Goal: Information Seeking & Learning: Find specific fact

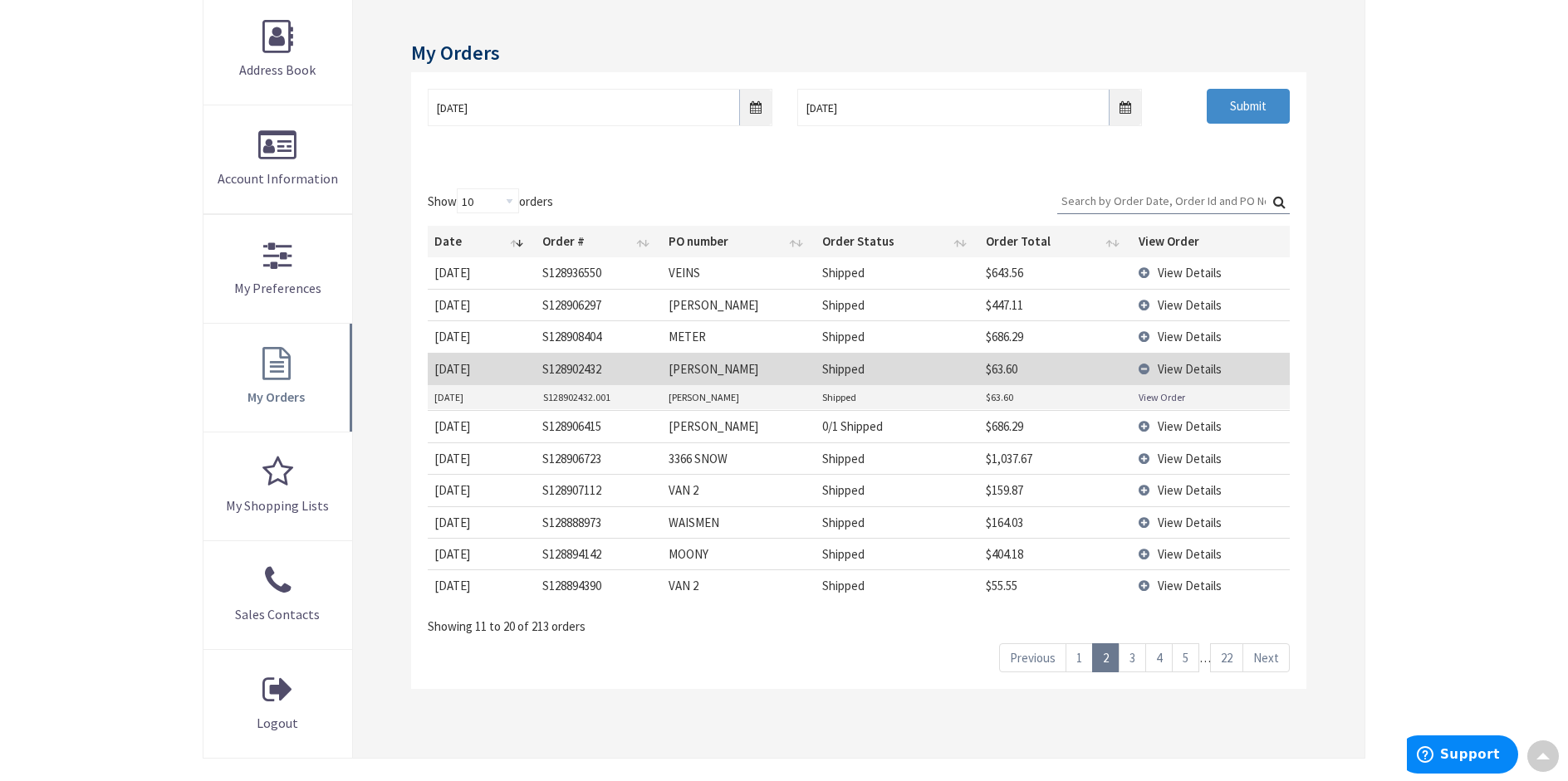
click at [1083, 661] on link "1" at bounding box center [1079, 658] width 28 height 29
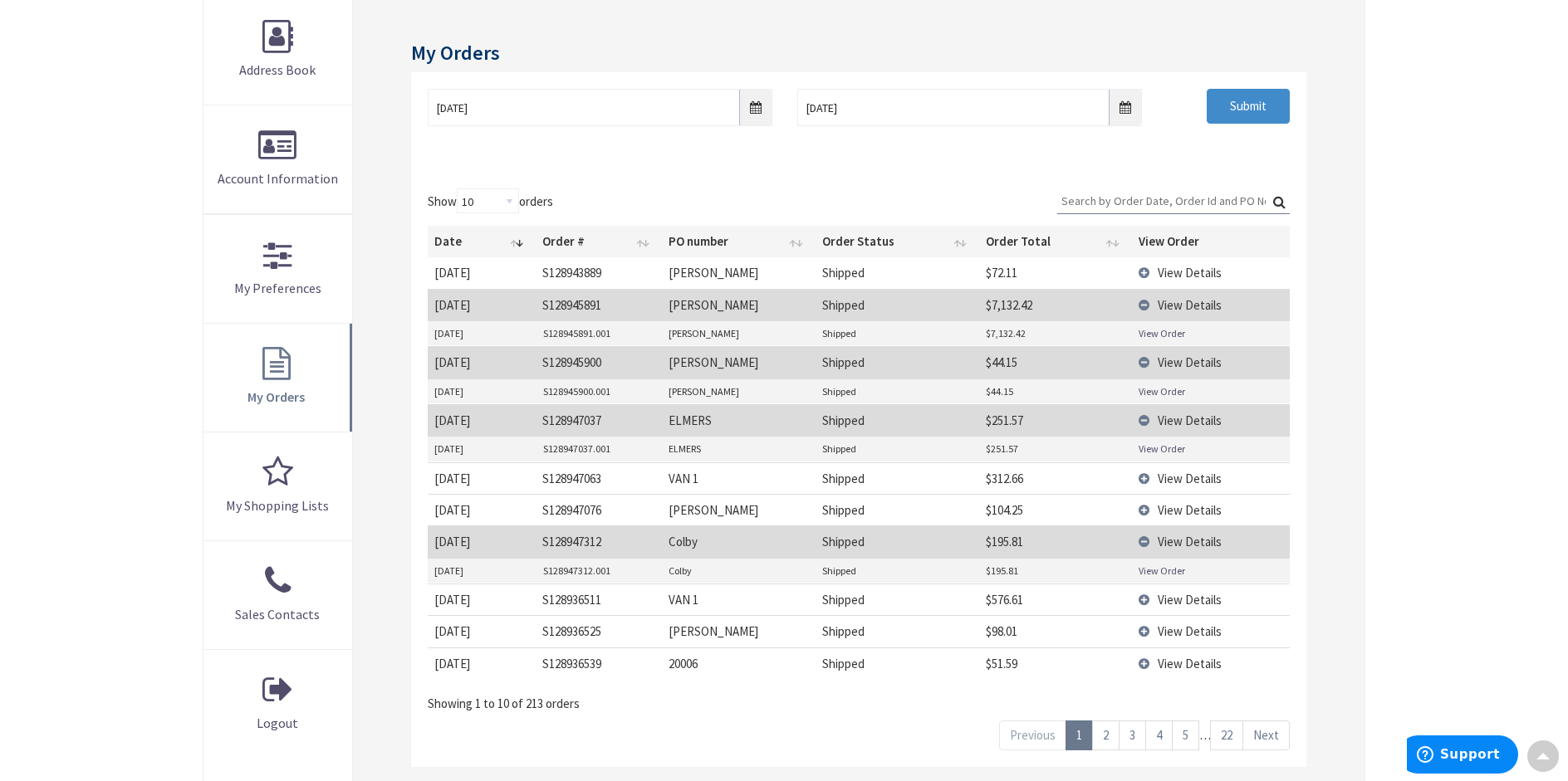
click at [1178, 389] on link "View Order" at bounding box center [1162, 391] width 47 height 14
click at [1110, 733] on link "2" at bounding box center [1105, 735] width 28 height 29
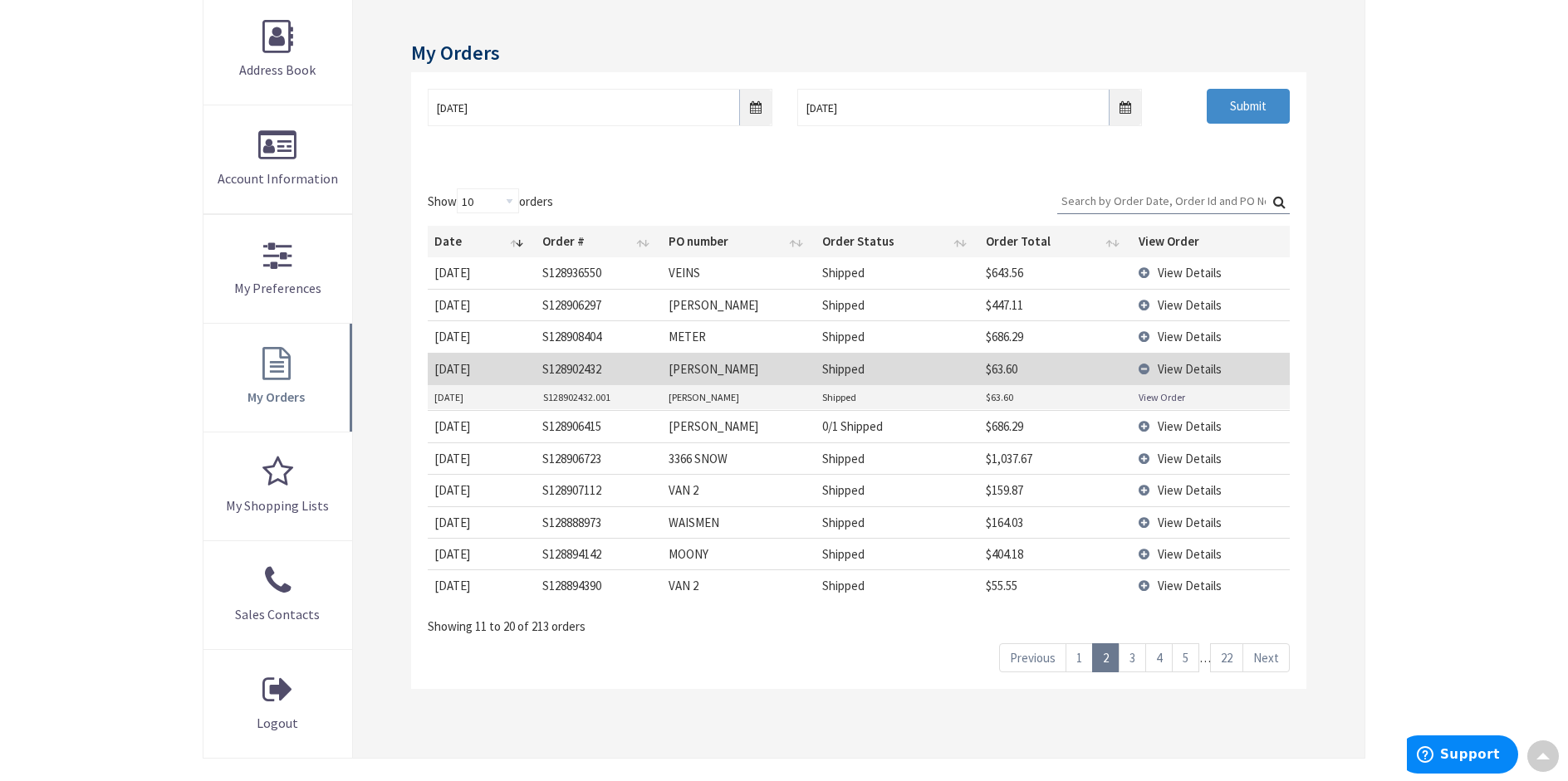
click at [1197, 546] on span "View Details" at bounding box center [1189, 554] width 64 height 15
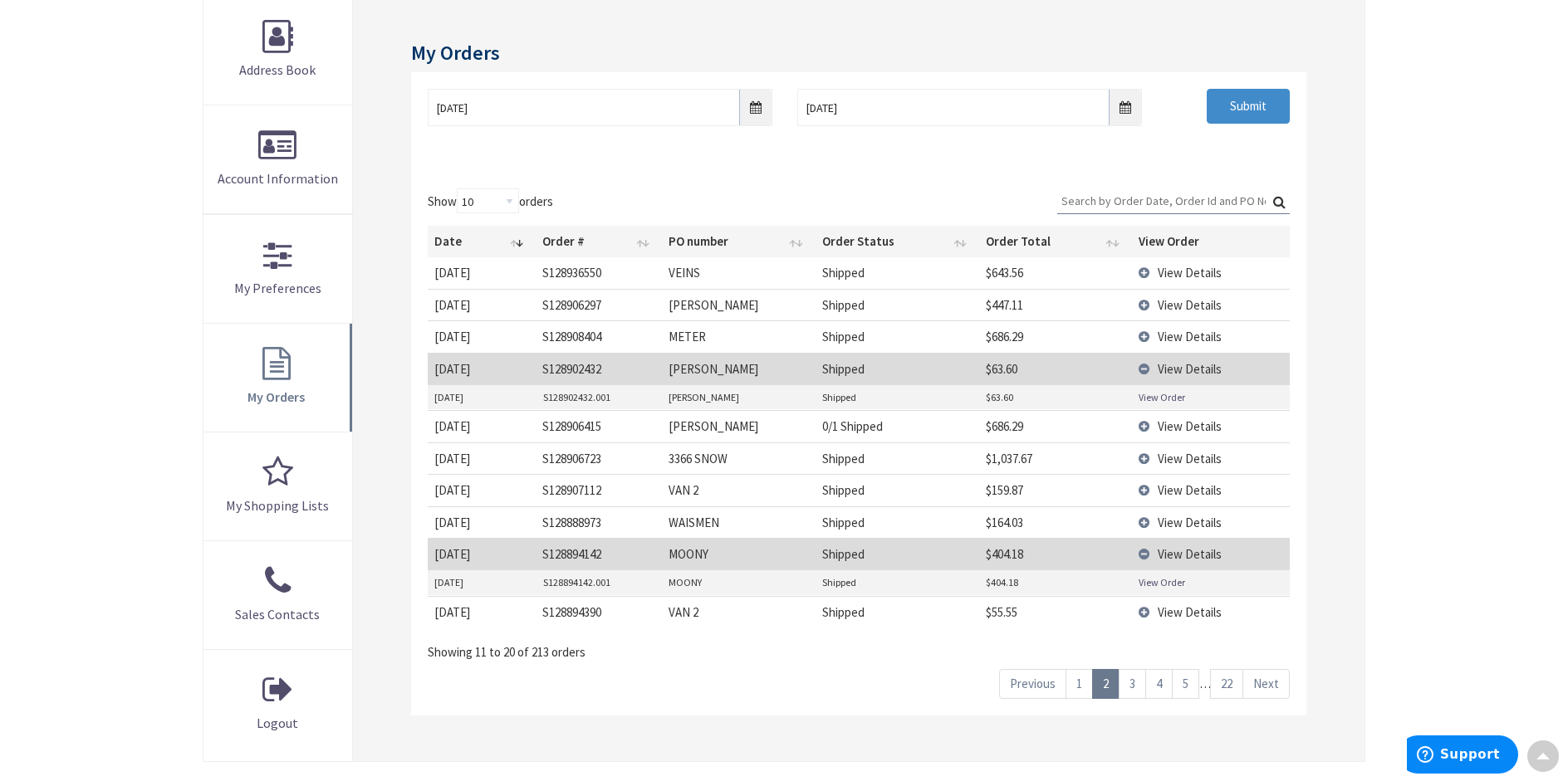
click at [1157, 582] on link "View Order" at bounding box center [1162, 582] width 47 height 14
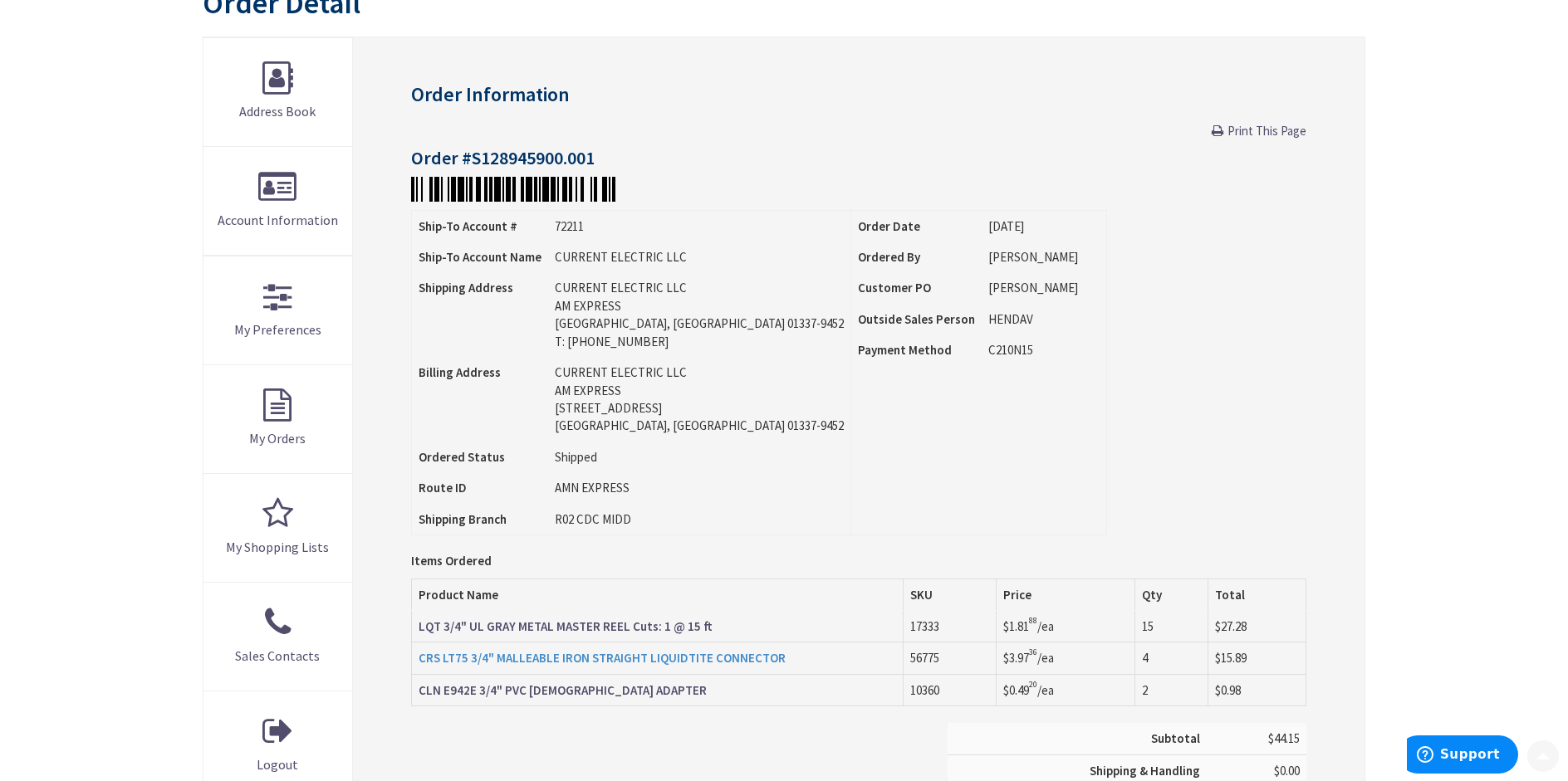
scroll to position [333, 0]
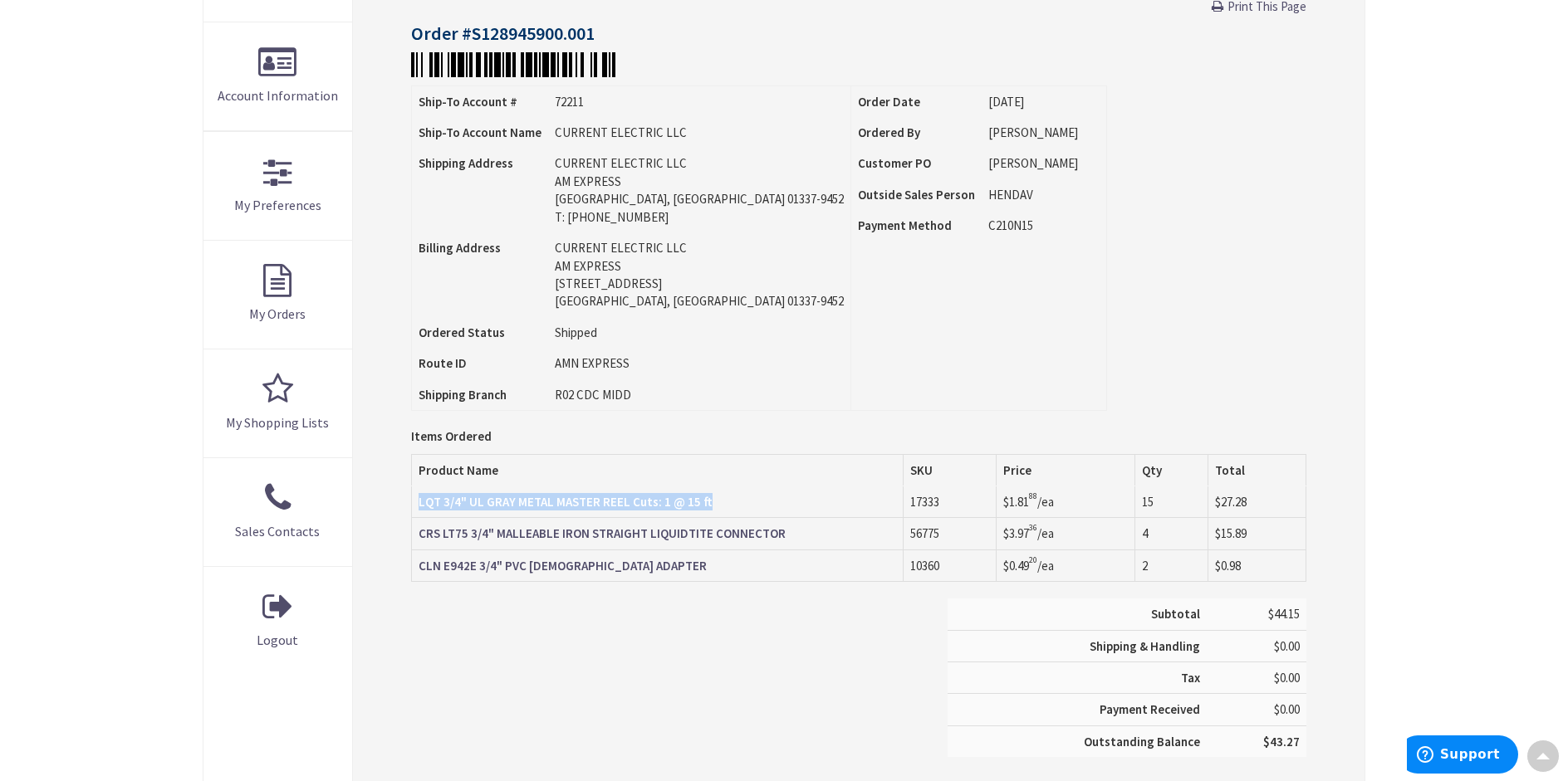
drag, startPoint x: 719, startPoint y: 505, endPoint x: 414, endPoint y: 510, distance: 305.0
click at [414, 510] on td "LQT 3/4" UL GRAY METAL MASTER REEL Cuts: 1 @ 15 ft" at bounding box center [657, 502] width 493 height 32
copy strong "LQT 3/4" UL GRAY METAL MASTER REEL Cuts: 1 @ 15 ft"
drag, startPoint x: 742, startPoint y: 686, endPoint x: 739, endPoint y: 677, distance: 9.5
click at [742, 686] on div "Subtotal $44.15 Shipping & Handling $0.00 Tax $0.00 Payment Received" at bounding box center [859, 686] width 920 height 175
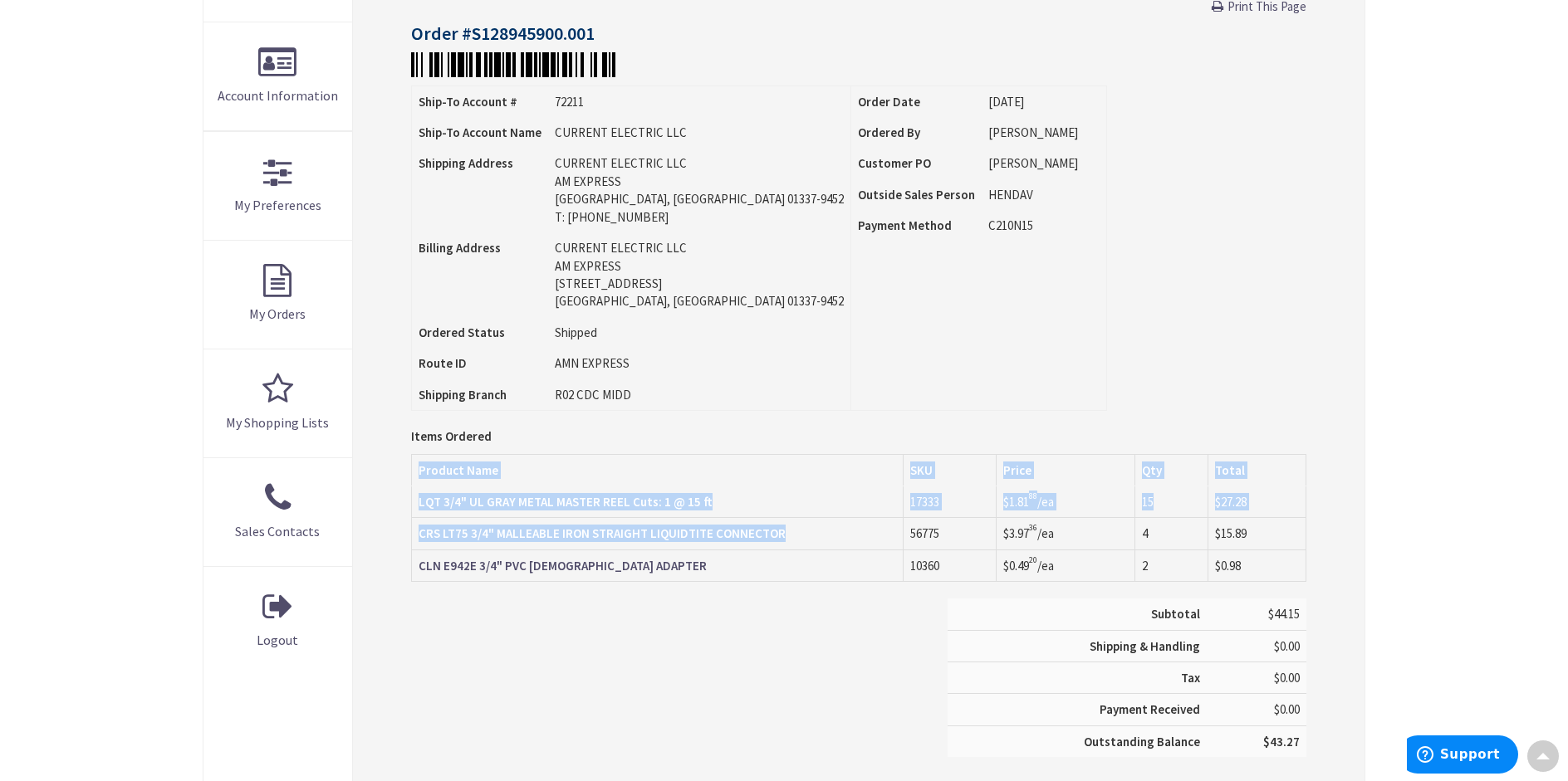
drag, startPoint x: 783, startPoint y: 536, endPoint x: 410, endPoint y: 537, distance: 373.0
click at [411, 537] on table "Items Ordered Product Name SKU Price Qty Total LQT 3/4" UL GRAY METAL MASTER RE…" at bounding box center [859, 518] width 895 height 128
click at [434, 538] on strong "CRS LT75 3/4" MALLEABLE IRON STRAIGHT LIQUIDTITE CONNECTOR" at bounding box center [602, 533] width 367 height 15
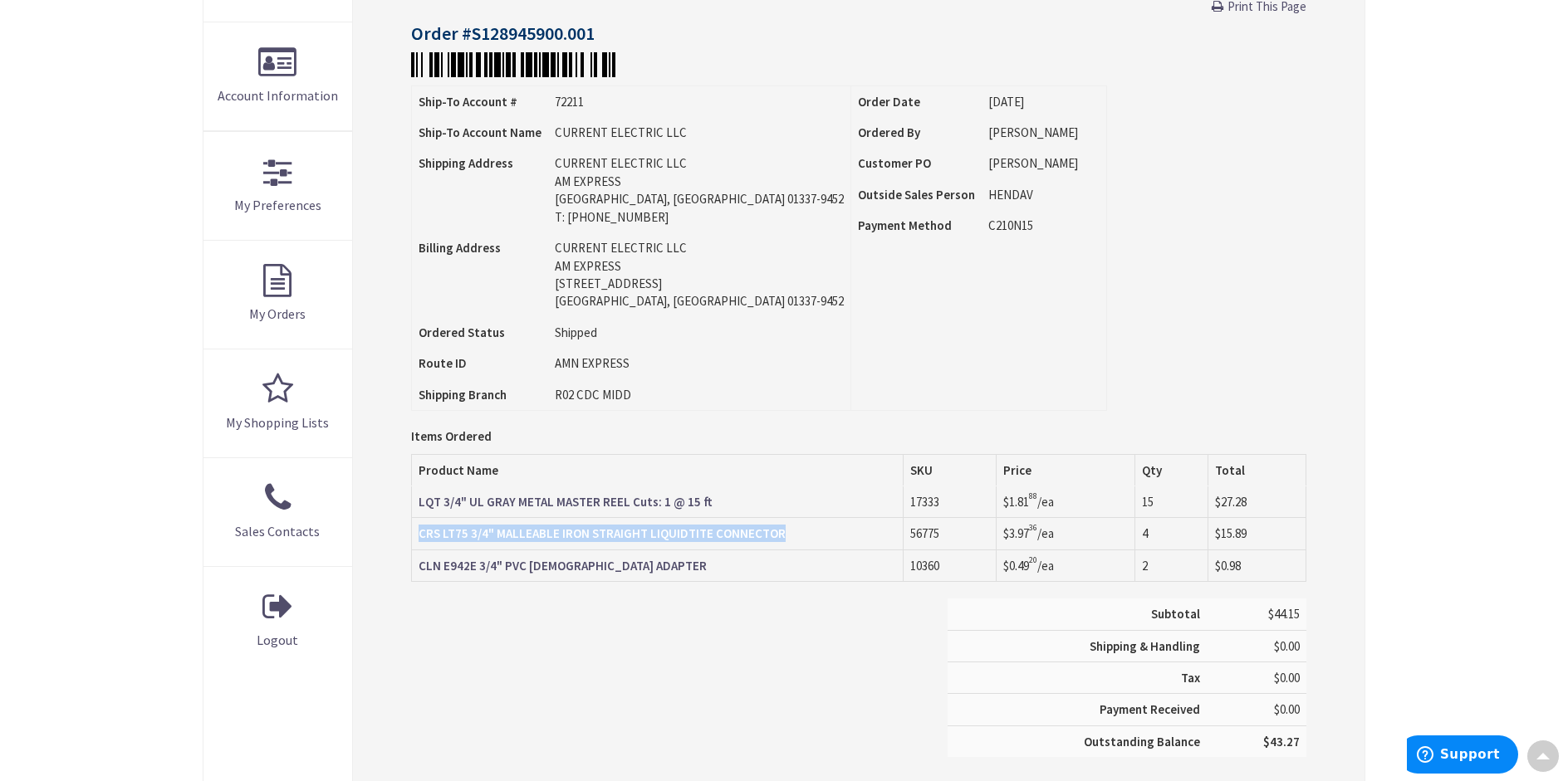
drag, startPoint x: 793, startPoint y: 530, endPoint x: 421, endPoint y: 533, distance: 372.0
click at [421, 533] on td "CRS LT75 3/4" MALLEABLE IRON STRAIGHT LIQUIDTITE CONNECTOR" at bounding box center [657, 534] width 493 height 32
copy strong "CRS LT75 3/4" MALLEABLE IRON STRAIGHT LIQUIDTITE CONNECTOR"
click at [495, 695] on div "Subtotal $44.15 Shipping & Handling $0.00 Tax $0.00 Payment Received" at bounding box center [859, 686] width 920 height 175
drag, startPoint x: 621, startPoint y: 566, endPoint x: 419, endPoint y: 569, distance: 202.0
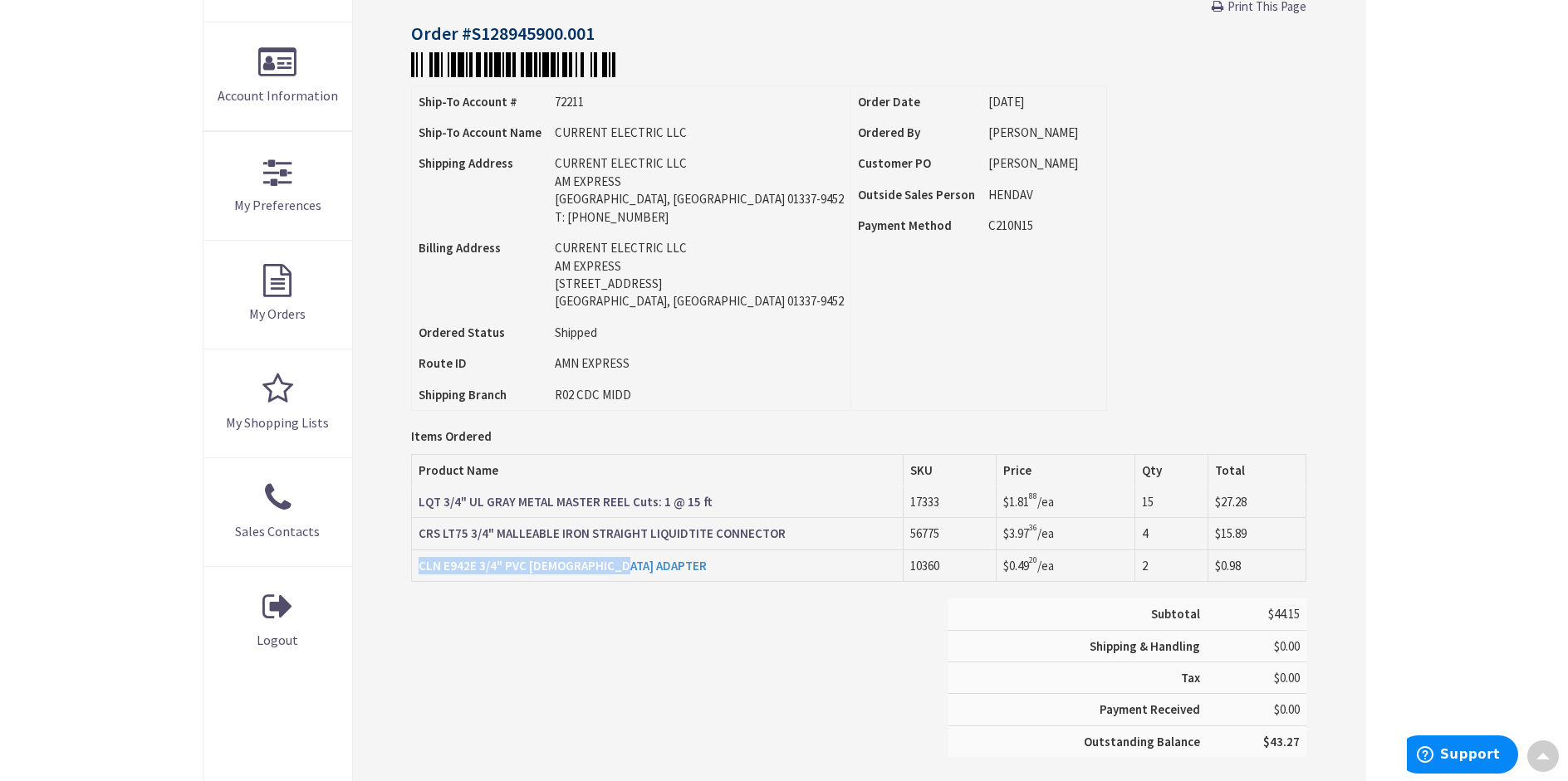
click at [419, 569] on td "CLN E942E 3/4" PVC FEMALE ADAPTER" at bounding box center [657, 565] width 493 height 32
copy strong "CLN E942E 3/4" PVC FEMALE ADAPTER"
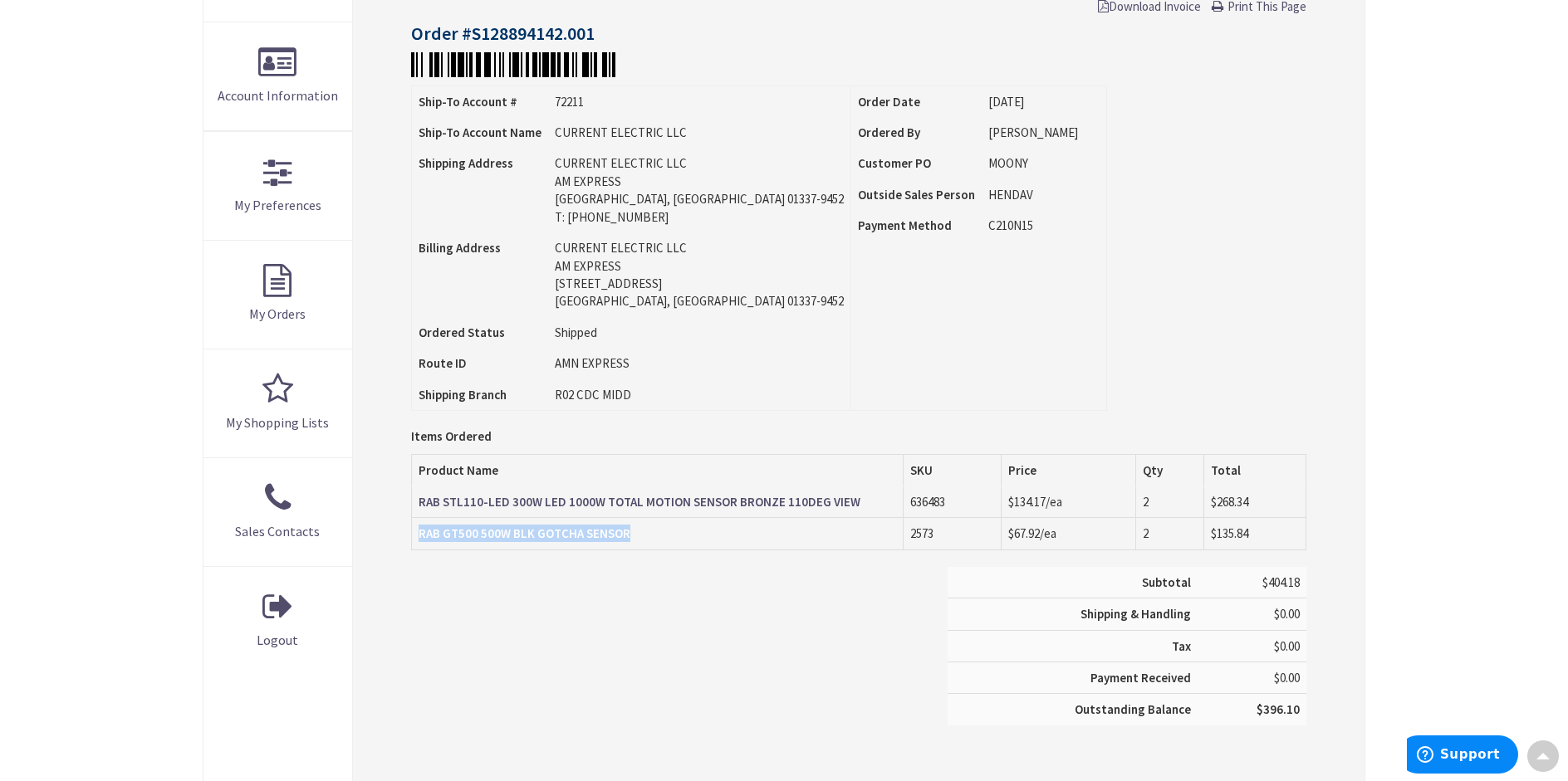
drag, startPoint x: 631, startPoint y: 538, endPoint x: 422, endPoint y: 532, distance: 209.1
click at [422, 532] on td "RAB GT500 500W BLK GOTCHA SENSOR" at bounding box center [657, 534] width 493 height 32
copy strong "RAB GT500 500W BLK GOTCHA SENSOR"
click at [799, 612] on div "Subtotal $404.18 Shipping & Handling $0.00 Tax $0.00 Payment Received" at bounding box center [859, 655] width 920 height 175
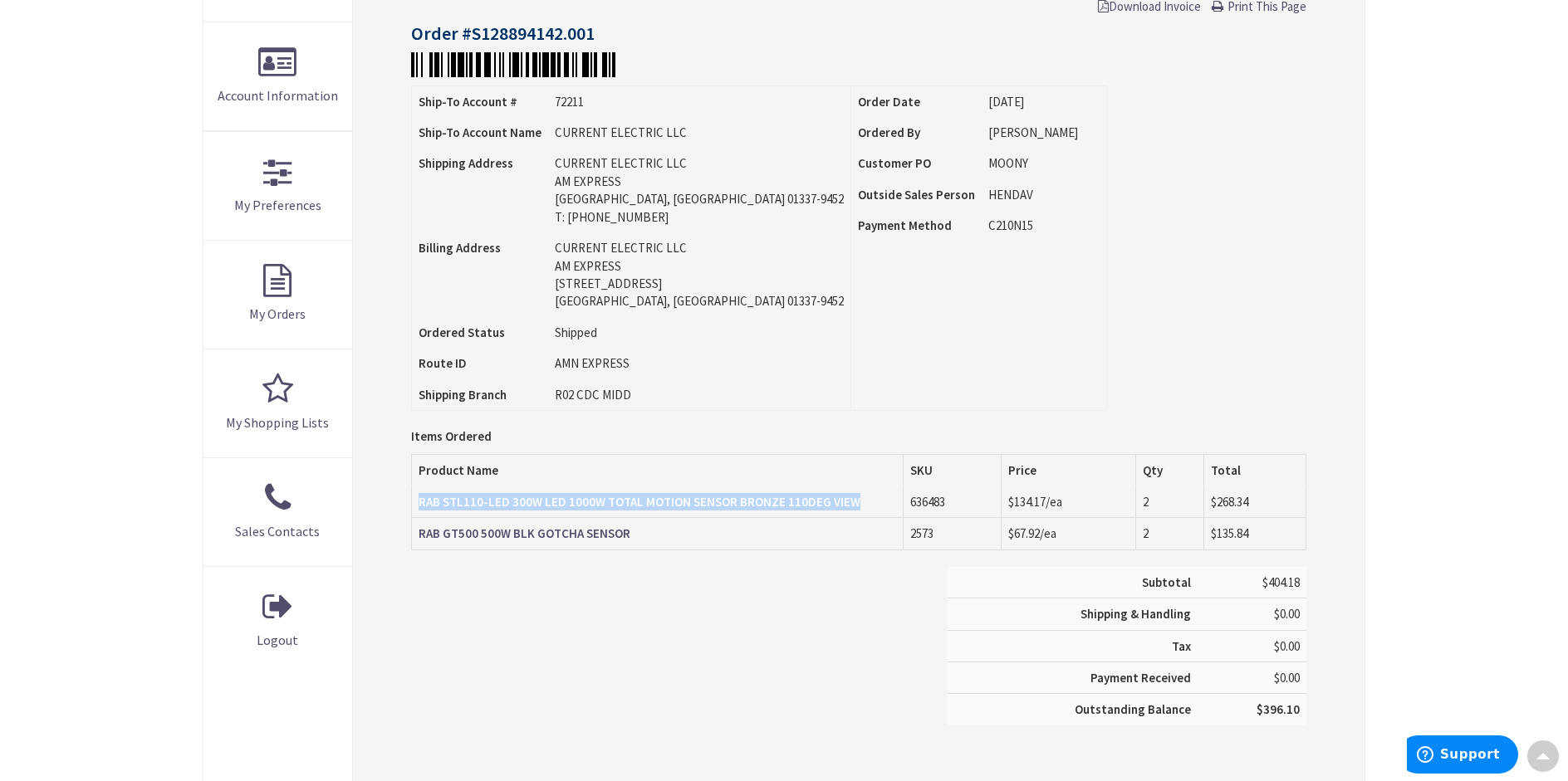
drag, startPoint x: 862, startPoint y: 504, endPoint x: 419, endPoint y: 502, distance: 443.0
click at [419, 502] on td "RAB STL110-LED 300W LED 1000W TOTAL MOTION SENSOR BRONZE 110DEG VIEW" at bounding box center [657, 502] width 493 height 32
copy strong "RAB STL110-LED 300W LED 1000W TOTAL MOTION SENSOR BRONZE 110DEG VIEW"
click at [1398, 112] on main "My Account Order Detail Order Information Download Invoice Print This Page Orde…" at bounding box center [784, 336] width 1246 height 974
